Goal: Transaction & Acquisition: Purchase product/service

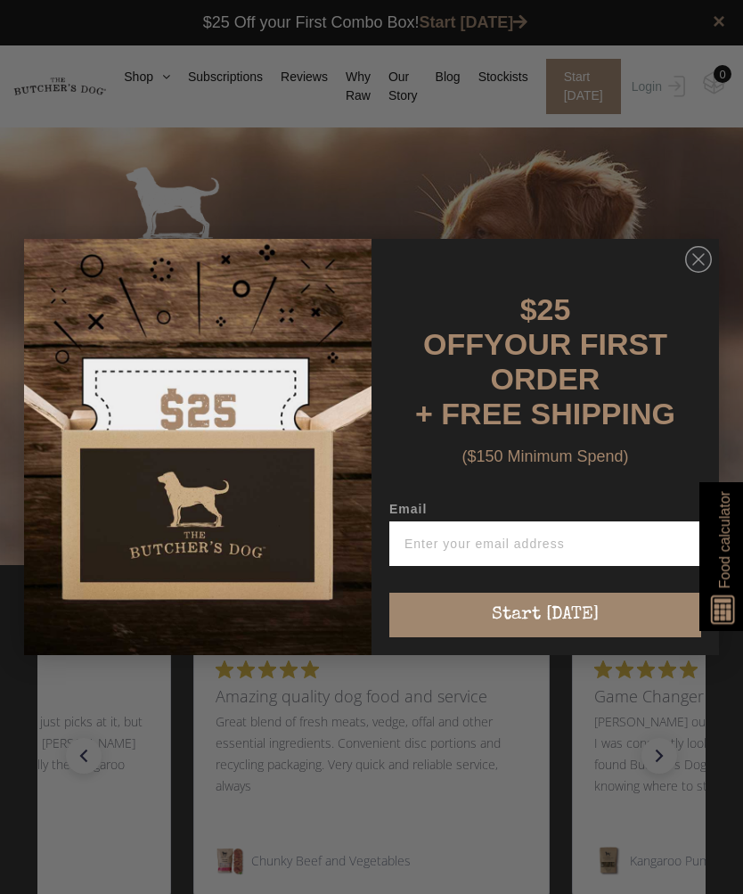
click at [590, 530] on input "Email" at bounding box center [545, 543] width 312 height 45
click at [602, 532] on input "Email" at bounding box center [545, 543] width 312 height 45
type input "kiki7@optusnet.com.au"
click at [580, 597] on button "Start [DATE]" at bounding box center [545, 615] width 312 height 45
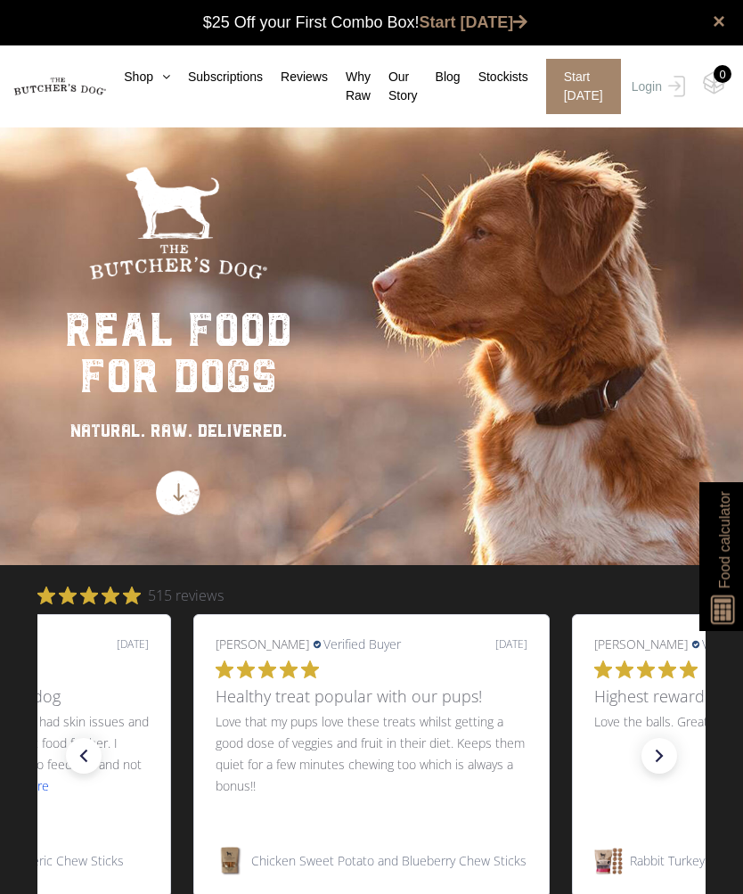
click at [160, 76] on icon at bounding box center [161, 76] width 17 height 12
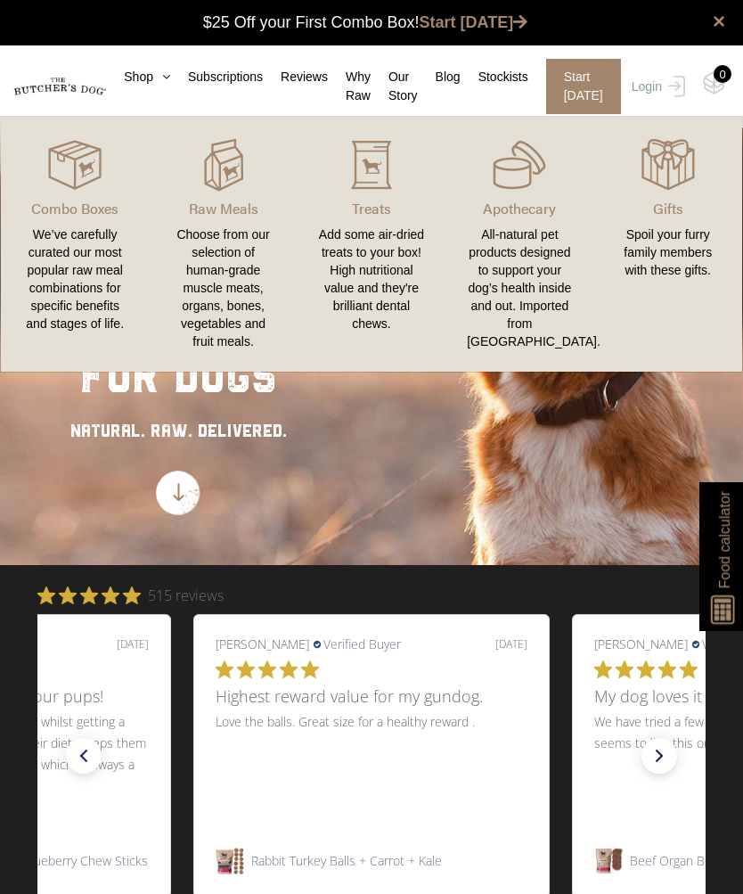
click at [160, 78] on icon at bounding box center [161, 76] width 17 height 12
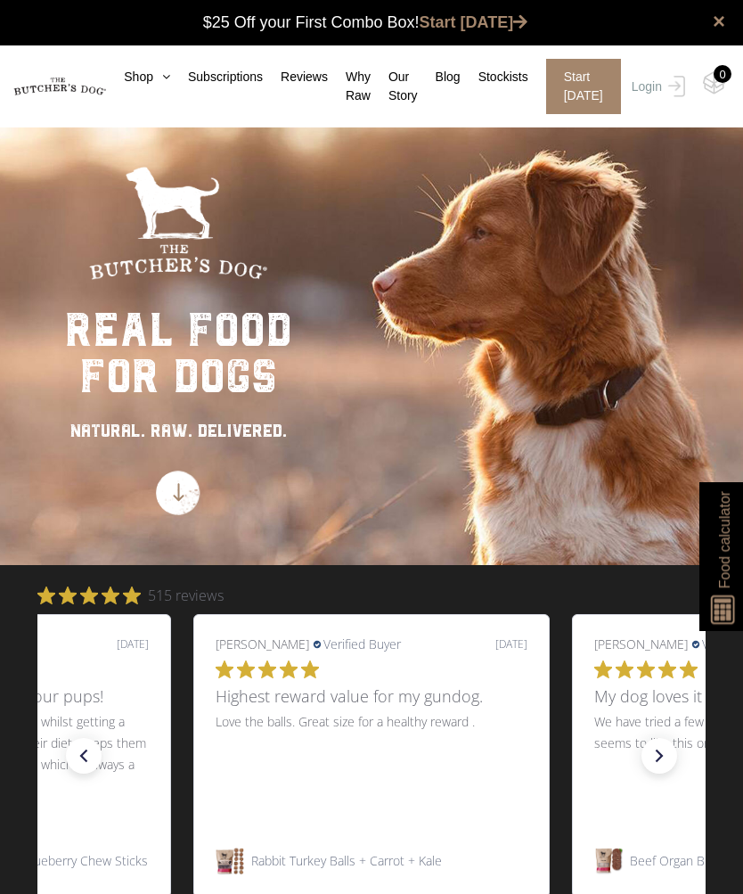
click at [161, 81] on icon at bounding box center [161, 76] width 17 height 12
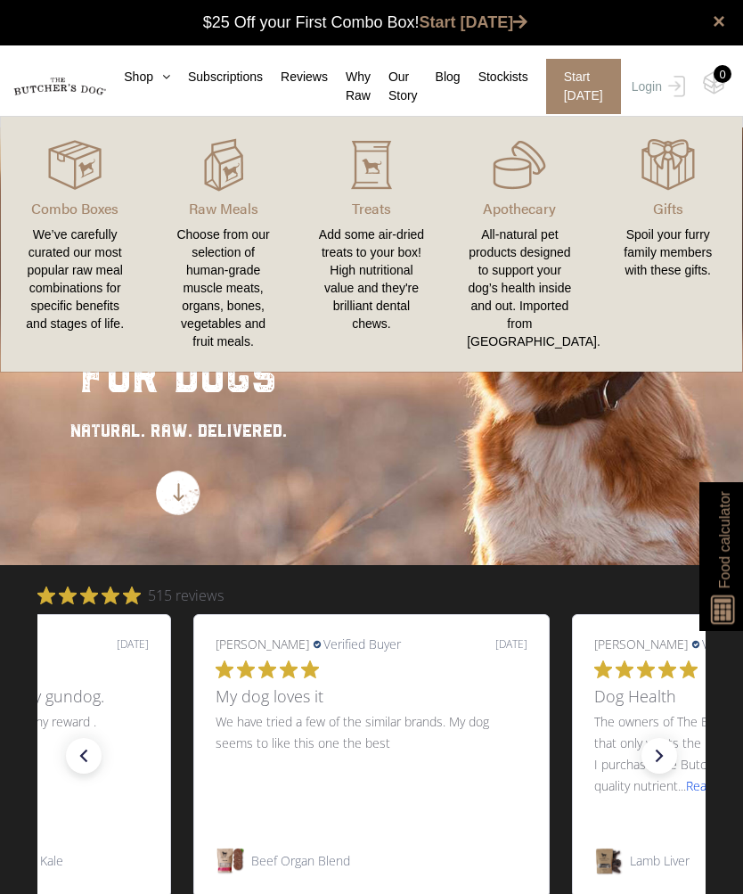
click at [522, 323] on div "All-natural pet products designed to support your dog’s health inside and out. …" at bounding box center [519, 287] width 105 height 125
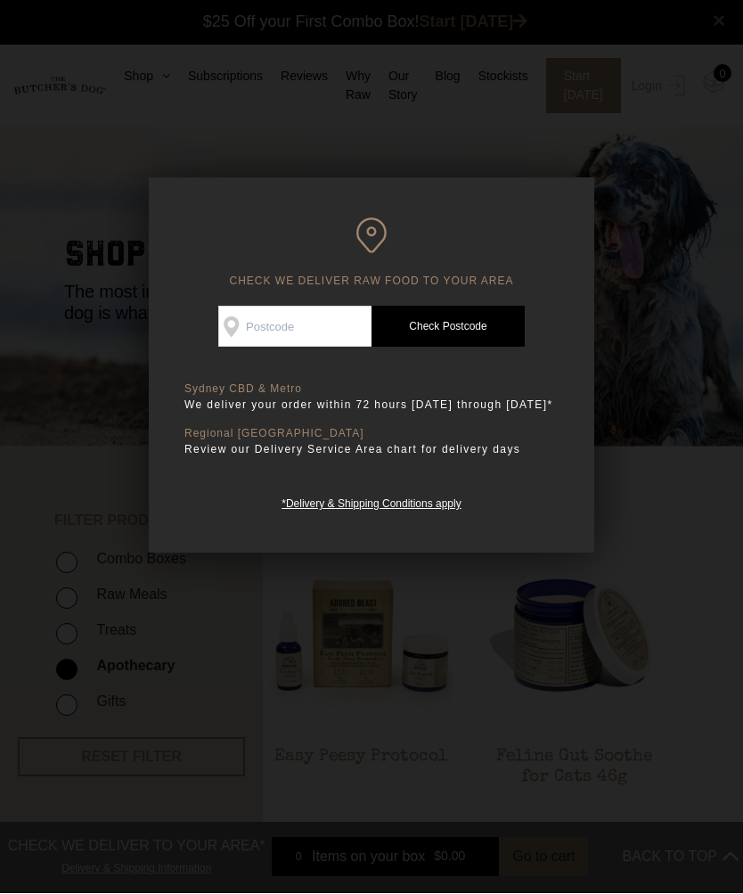
click at [323, 322] on input "Check Availability At" at bounding box center [294, 327] width 153 height 41
type input "2219"
click at [474, 323] on link "Check Postcode" at bounding box center [448, 327] width 153 height 41
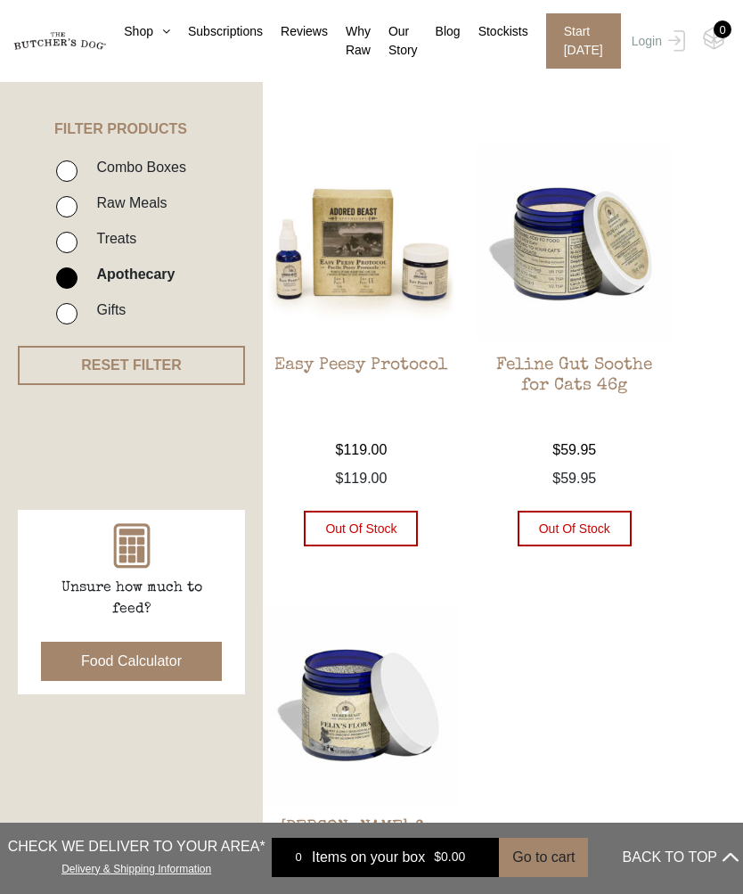
scroll to position [318, 0]
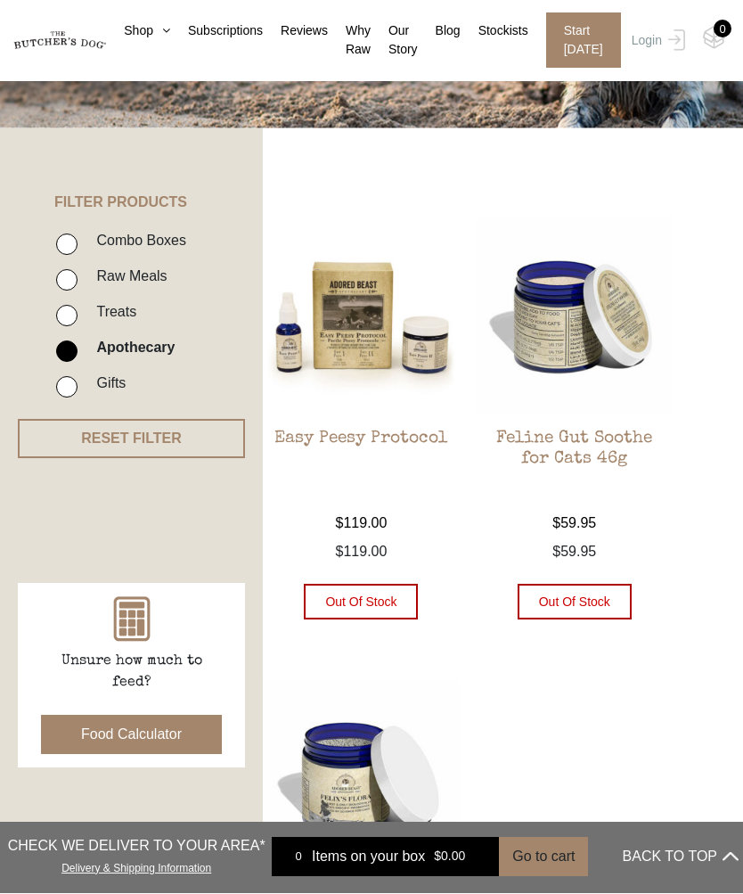
click at [604, 436] on h2 "Feline Gut Soothe for Cats 46g" at bounding box center [574, 472] width 197 height 84
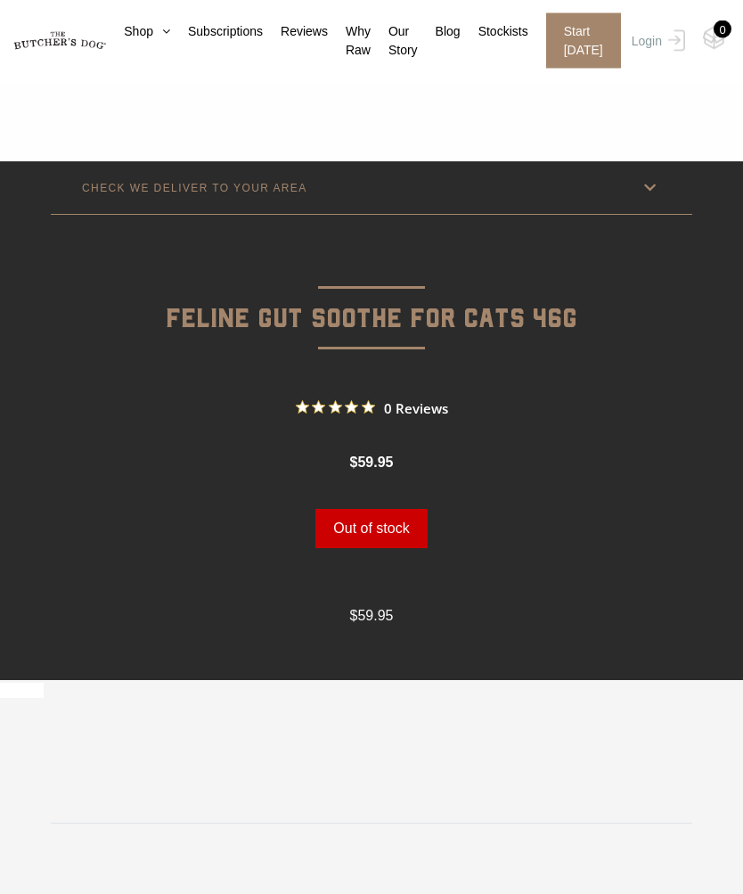
scroll to position [634, 0]
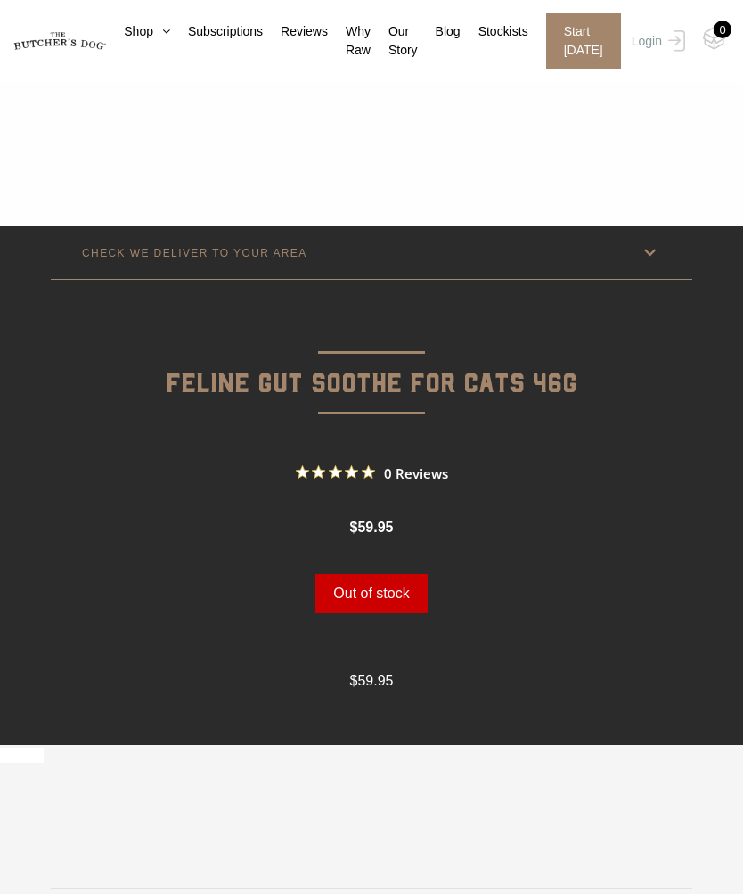
click at [647, 250] on icon at bounding box center [650, 252] width 22 height 22
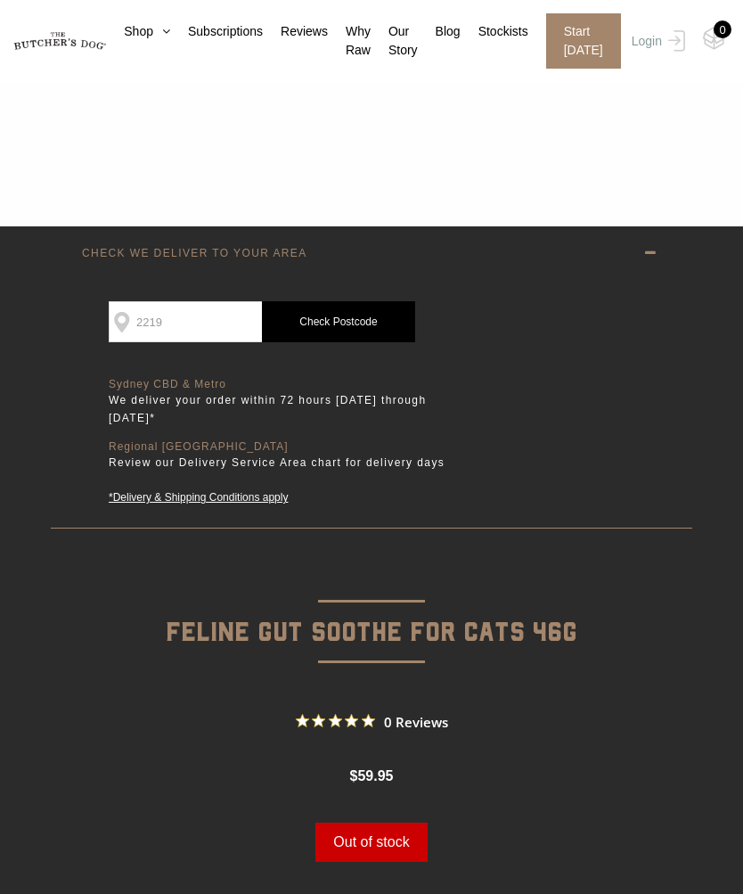
click at [366, 321] on link "Check Postcode" at bounding box center [338, 321] width 153 height 41
